Goal: Task Accomplishment & Management: Use online tool/utility

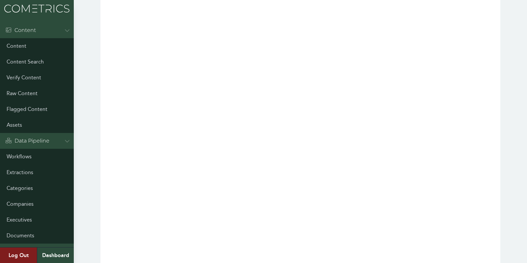
scroll to position [123, 0]
click at [14, 186] on link "Categories" at bounding box center [37, 189] width 74 height 16
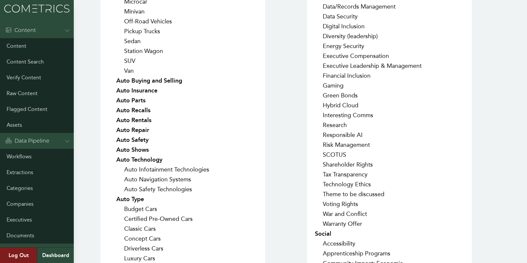
scroll to position [323, 0]
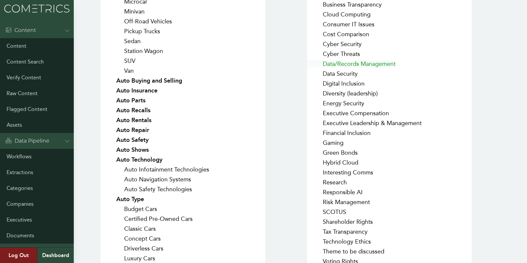
click at [339, 63] on link "Data/Records Management" at bounding box center [351, 63] width 89 height 7
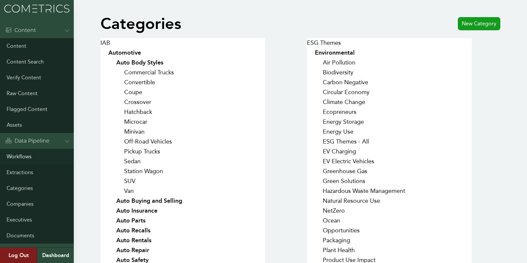
click at [25, 158] on link "Workflows" at bounding box center [37, 157] width 74 height 16
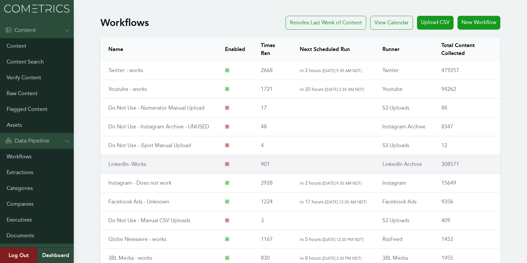
click at [111, 158] on td "LinkedIn- Works" at bounding box center [159, 164] width 117 height 19
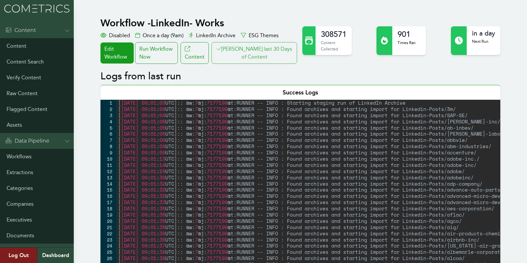
click at [250, 59] on button "Clair last 30 Days of Content" at bounding box center [255, 53] width 86 height 22
click at [17, 159] on link "Workflows" at bounding box center [37, 157] width 74 height 16
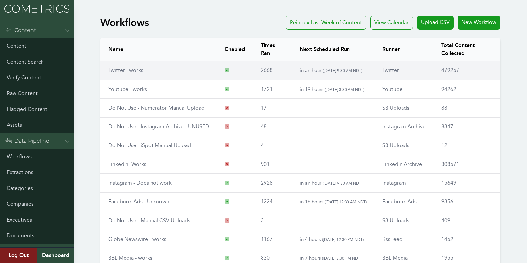
click at [132, 72] on link "Twitter - works" at bounding box center [125, 70] width 35 height 6
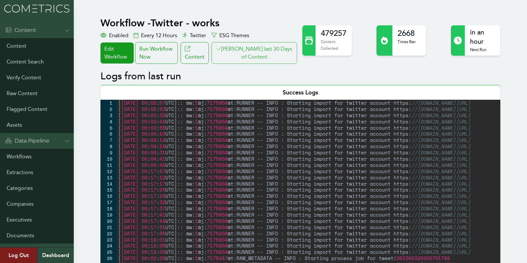
click at [265, 49] on button "[PERSON_NAME] last 30 Days of Content" at bounding box center [255, 53] width 86 height 22
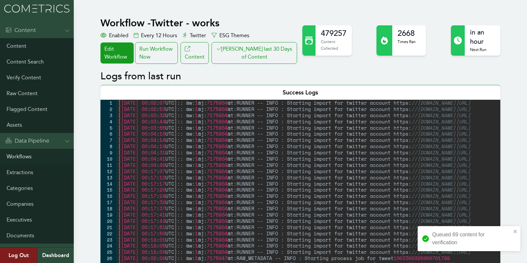
click at [32, 157] on link "Workflows" at bounding box center [37, 157] width 74 height 16
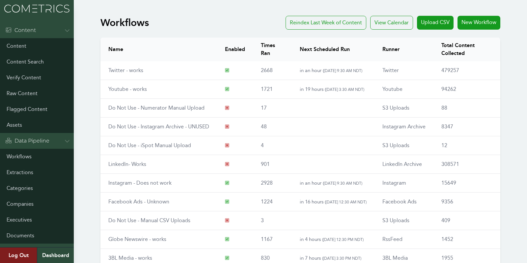
scroll to position [77, 0]
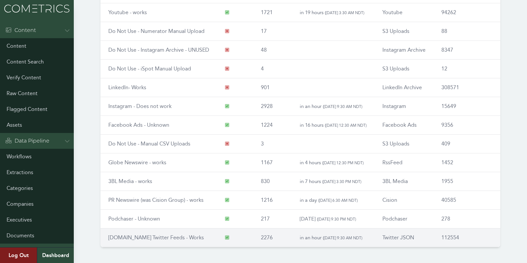
click at [143, 235] on link "[DOMAIN_NAME] Twitter Feeds - Works" at bounding box center [156, 238] width 96 height 6
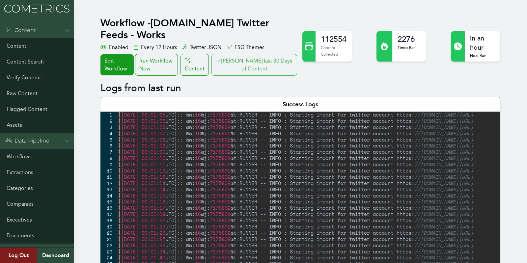
click at [249, 60] on button "[PERSON_NAME] last 30 Days of Content" at bounding box center [255, 65] width 86 height 22
type textarea "[[DATE] 00:01:10 UTC]:: @w:16 @j:7175802 @t:RUNNER -- INFO : Starting import fo…"
click at [492, 145] on div "[ [DATE] 00 : 01 : 05 UTC ] :: @w: 16 @j: 7175802 @t:RUNNER -- INFO : Starting …" at bounding box center [395, 200] width 556 height 177
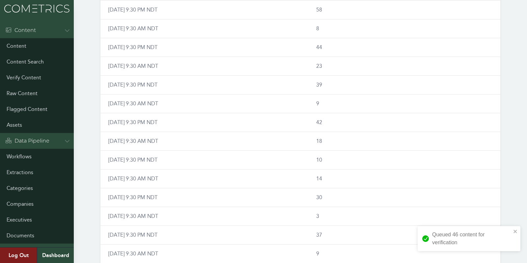
scroll to position [395, 0]
